Goal: Task Accomplishment & Management: Manage account settings

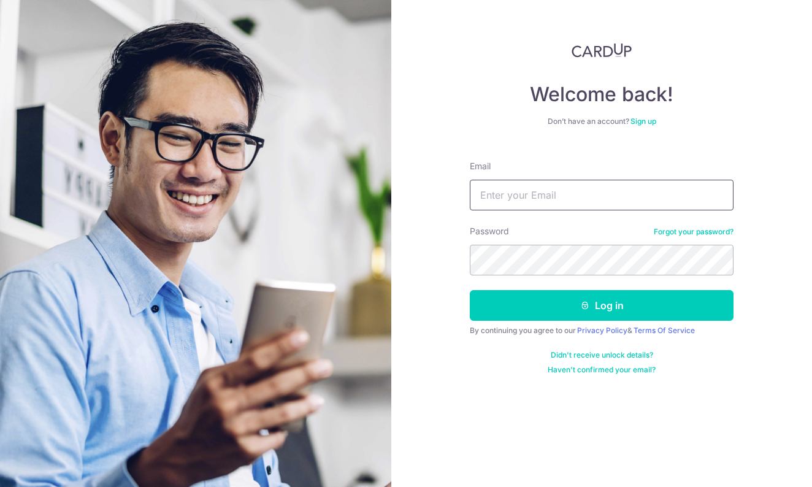
type input "[EMAIL_ADDRESS][DOMAIN_NAME]"
click at [602, 306] on button "Log in" at bounding box center [602, 305] width 264 height 31
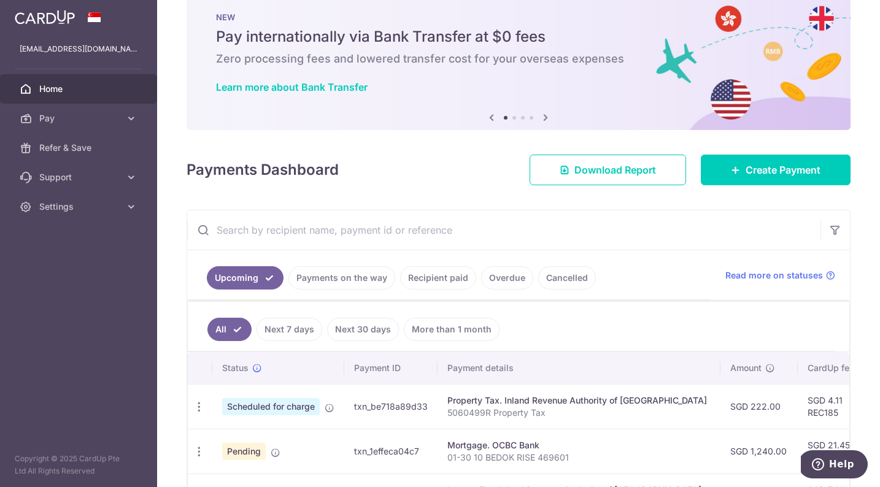
scroll to position [44, 0]
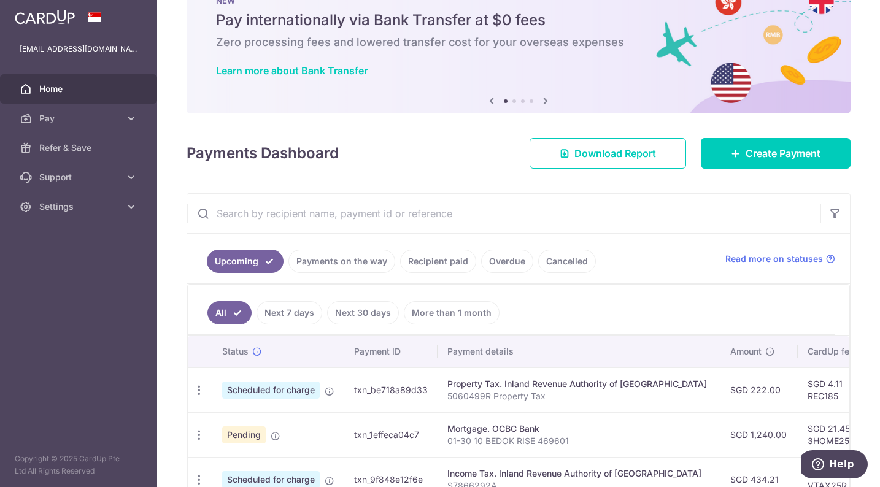
click at [447, 265] on link "Recipient paid" at bounding box center [438, 261] width 76 height 23
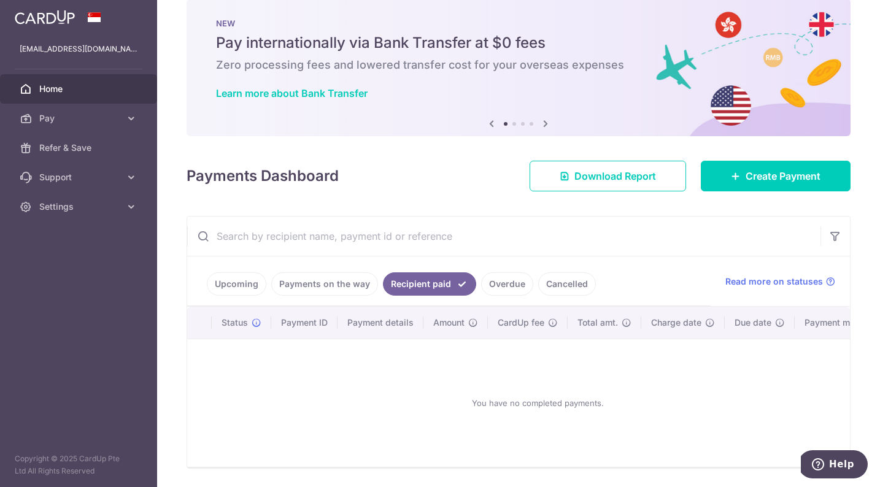
click at [330, 289] on link "Payments on the way" at bounding box center [324, 283] width 107 height 23
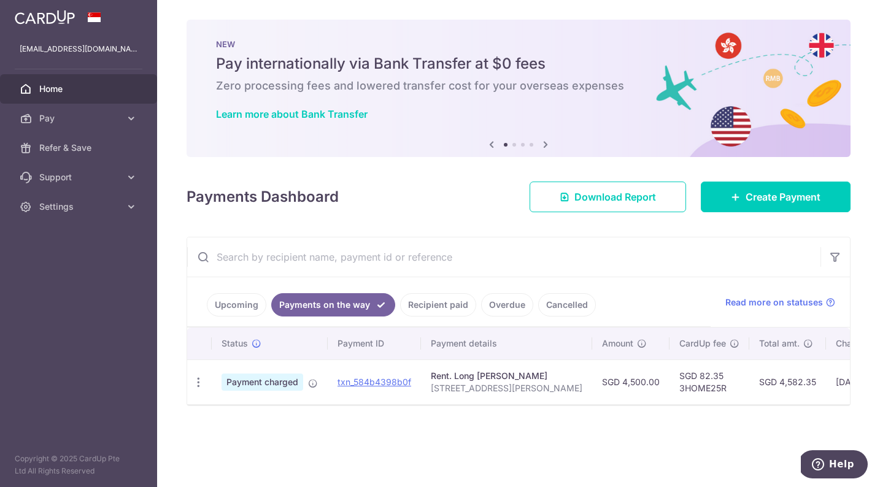
scroll to position [0, 0]
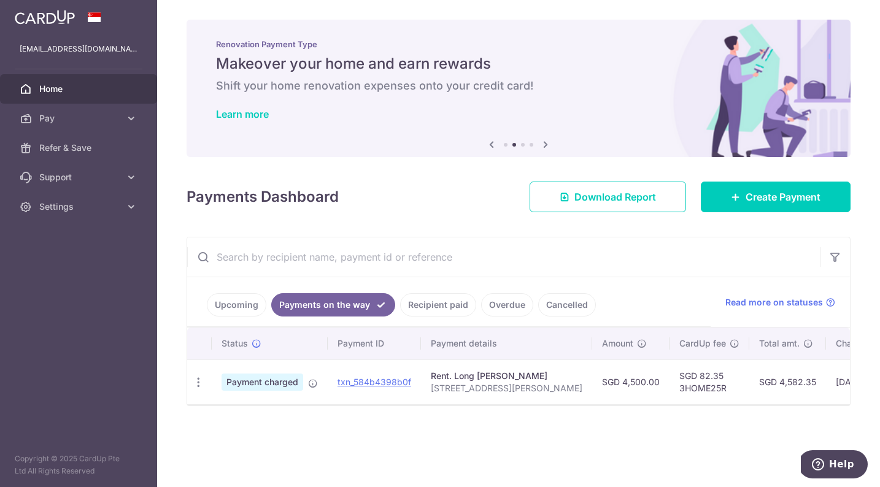
click at [239, 302] on link "Upcoming" at bounding box center [237, 304] width 60 height 23
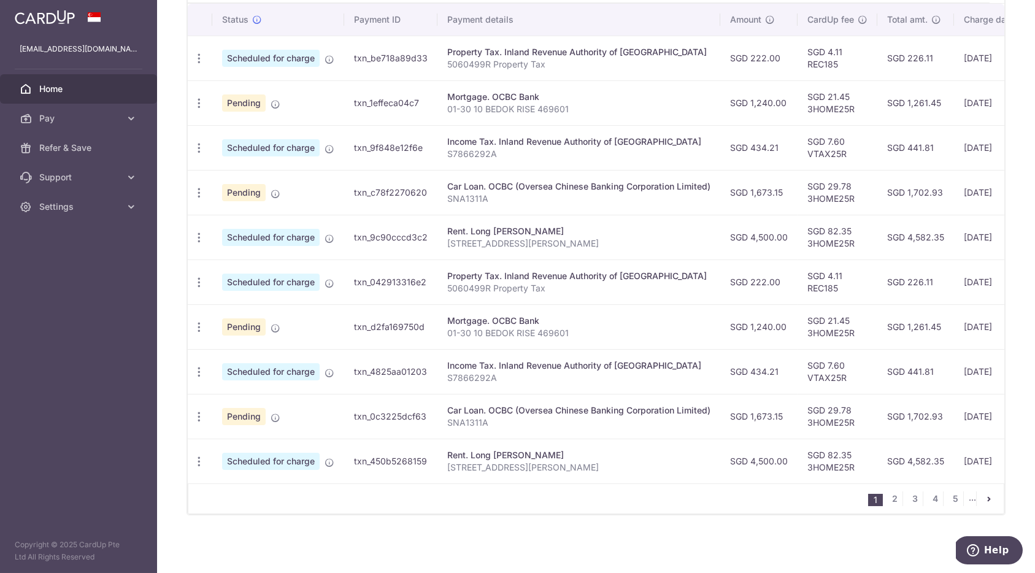
scroll to position [0, 1]
click at [812, 487] on nav "1 2 3 4 5 ..." at bounding box center [936, 498] width 136 height 29
click at [202, 455] on icon "button" at bounding box center [198, 461] width 13 height 13
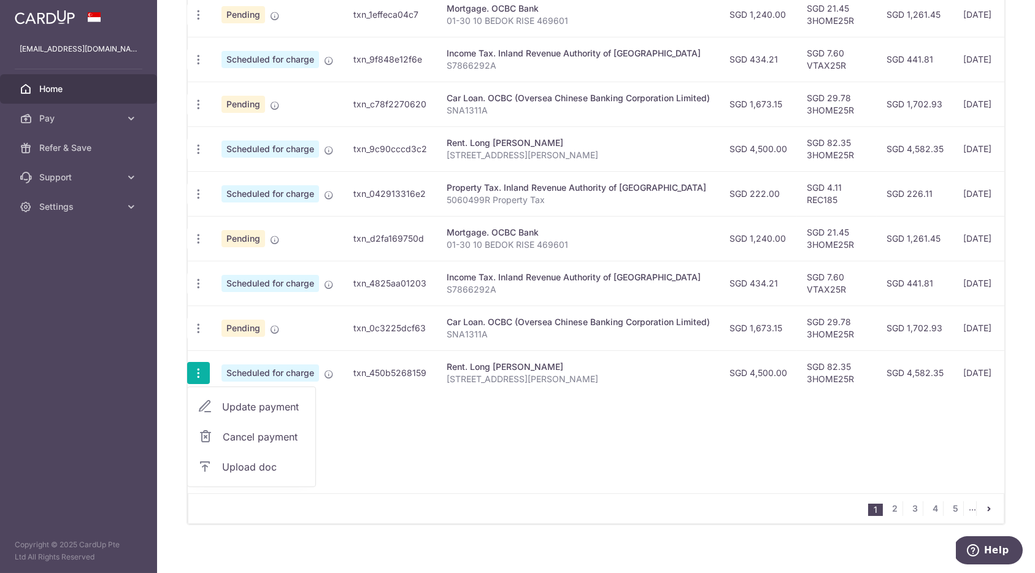
scroll to position [468, 0]
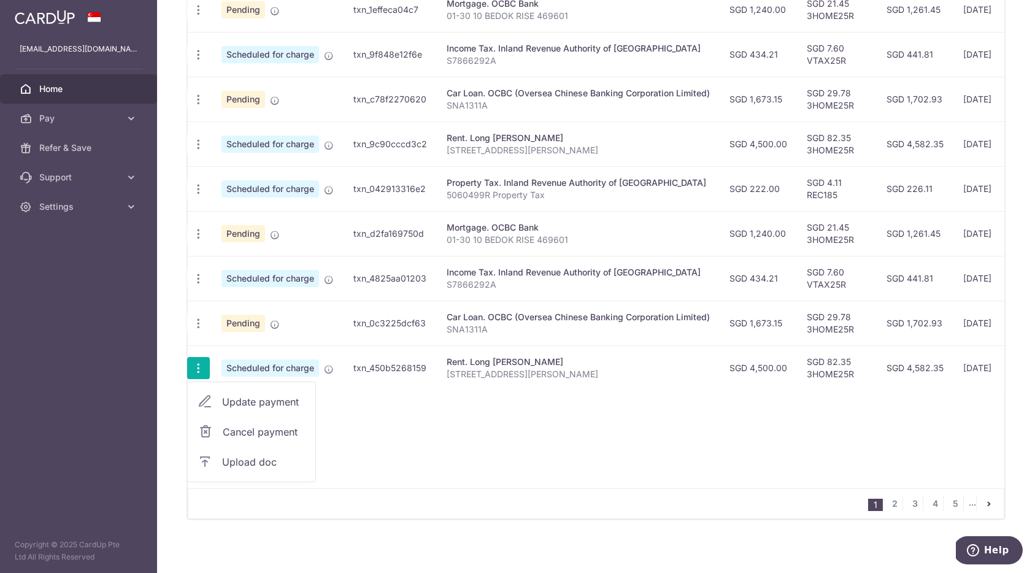
click at [263, 404] on span "Update payment" at bounding box center [263, 402] width 83 height 15
radio input "true"
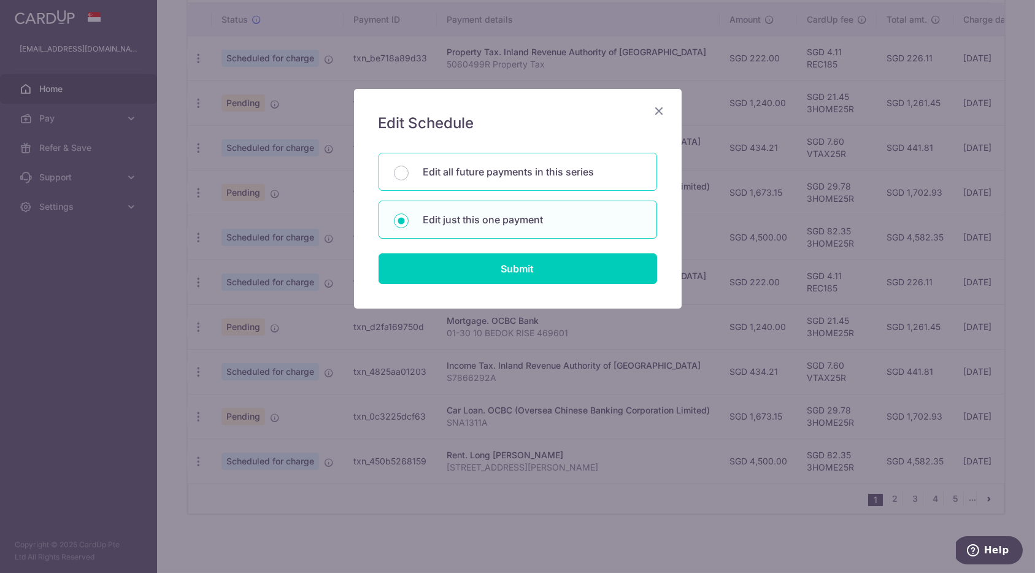
click at [434, 180] on div "Edit all future payments in this series" at bounding box center [518, 172] width 279 height 38
radio input "true"
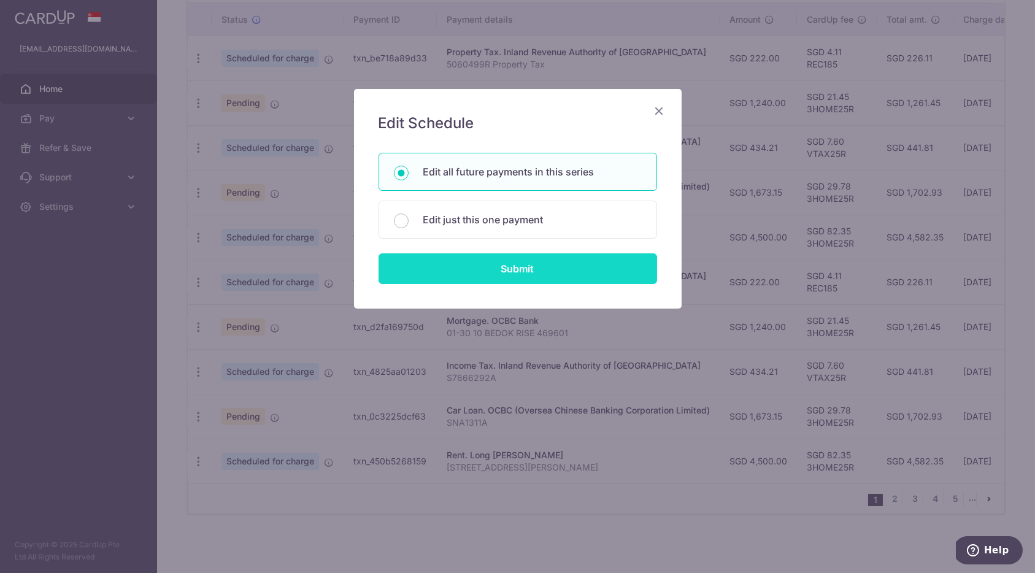
click at [449, 268] on input "Submit" at bounding box center [518, 268] width 279 height 31
radio input "true"
type input "4,500.00"
type input "[STREET_ADDRESS][PERSON_NAME]"
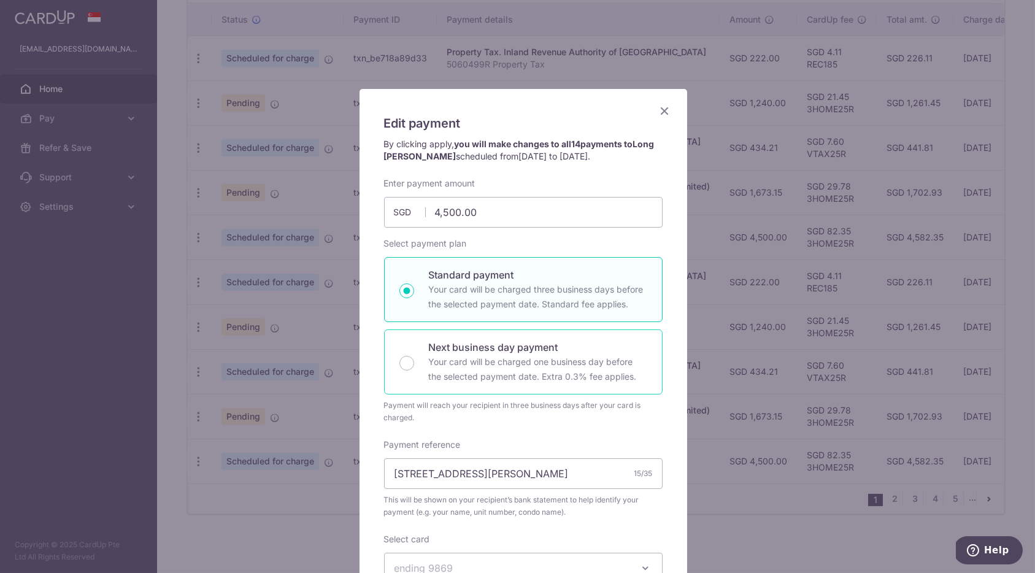
scroll to position [0, 0]
click at [652, 99] on div "Edit payment By clicking apply, you will make changes to all 14 payments to Lon…" at bounding box center [524, 460] width 328 height 743
click at [658, 107] on icon "Close" at bounding box center [665, 110] width 15 height 15
